Goal: Information Seeking & Learning: Learn about a topic

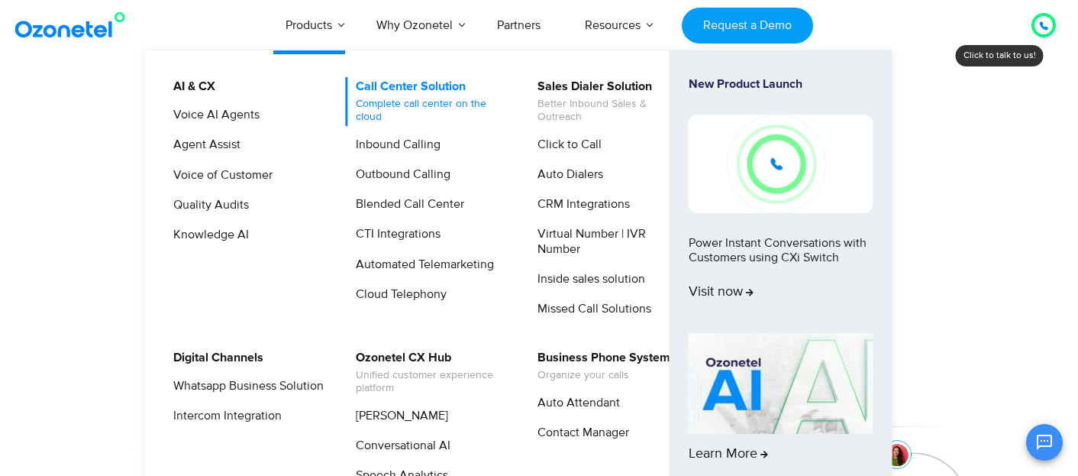
click at [409, 92] on link "Call Center Solution Complete call center on the cloud" at bounding box center [427, 101] width 163 height 49
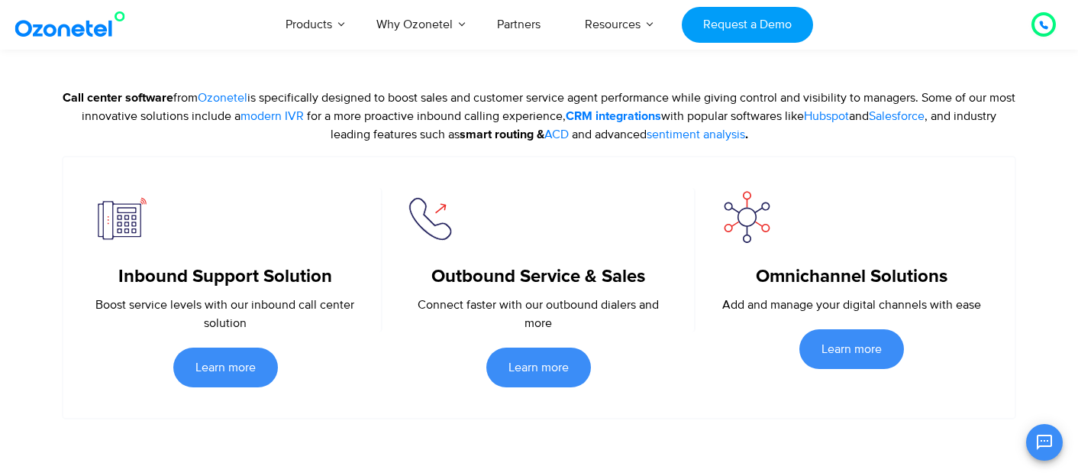
scroll to position [553, 0]
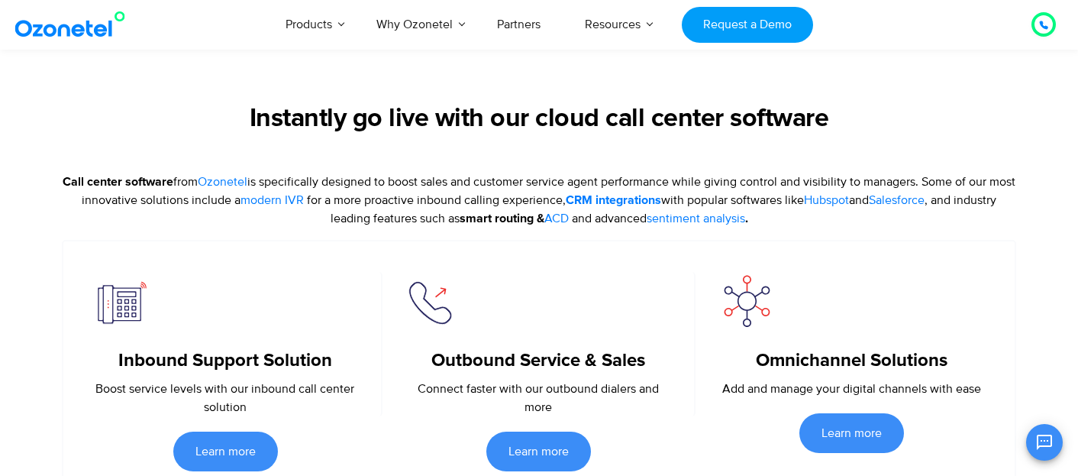
click at [250, 367] on h5 "Inbound Support Solution" at bounding box center [225, 361] width 266 height 22
click at [537, 448] on span "Learn more" at bounding box center [538, 451] width 60 height 12
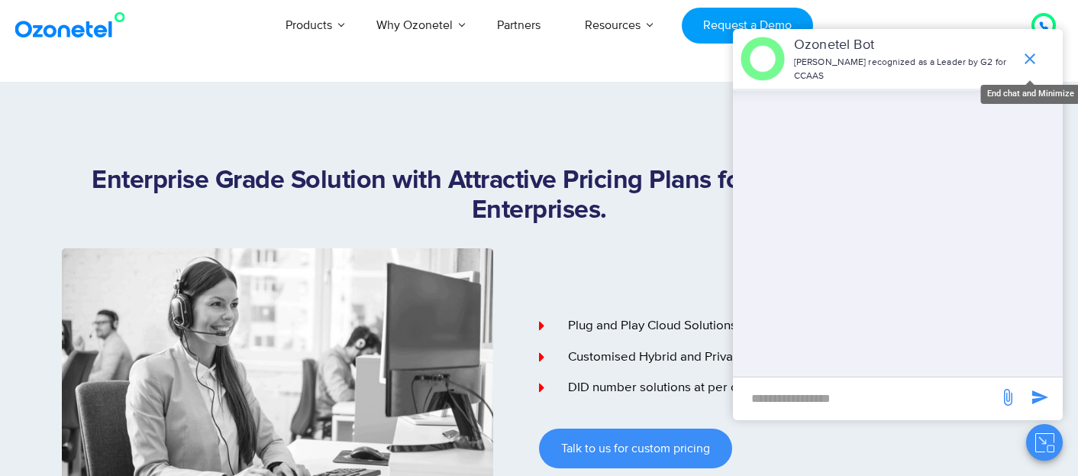
click at [1030, 60] on icon "end chat or minimize" at bounding box center [1029, 58] width 11 height 11
